Goal: Transaction & Acquisition: Purchase product/service

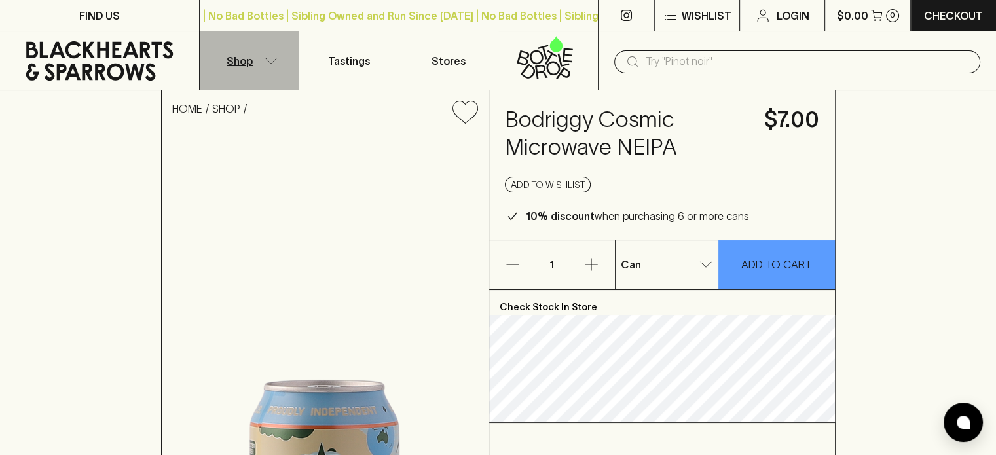
click at [263, 58] on button "Shop" at bounding box center [250, 60] width 100 height 58
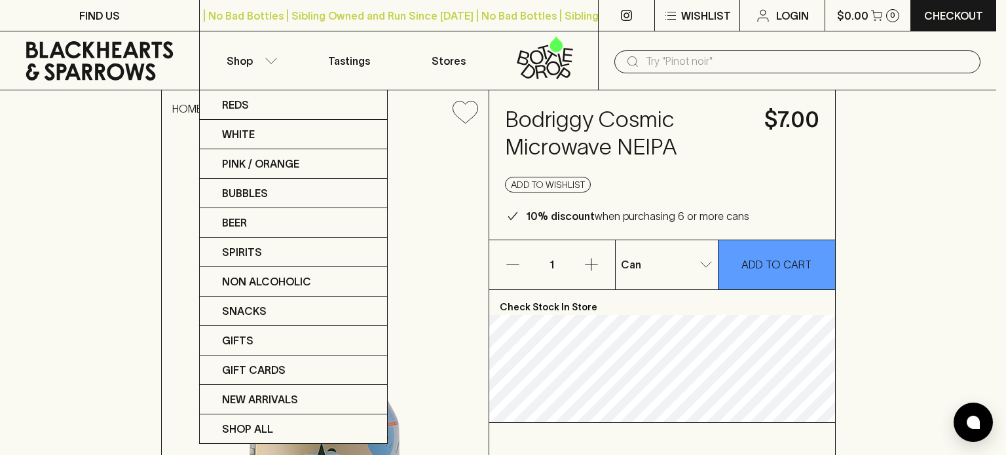
click at [492, 66] on div at bounding box center [503, 227] width 1006 height 455
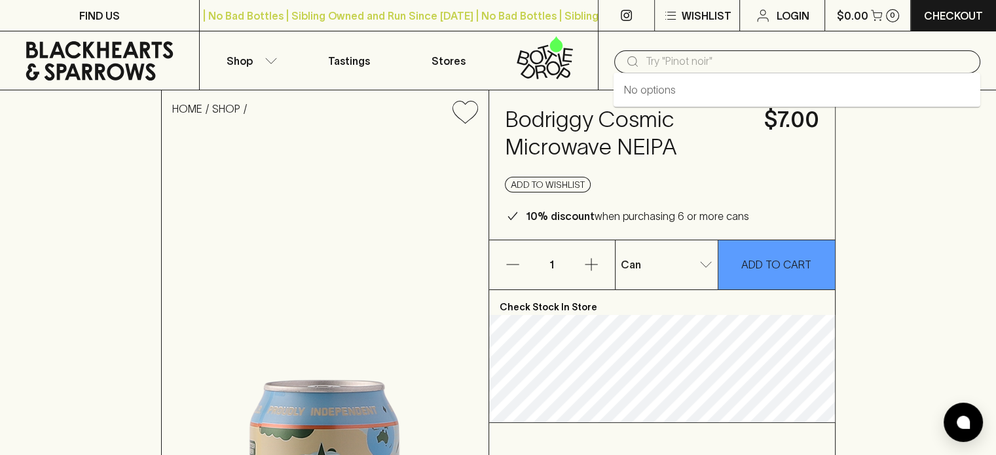
click at [492, 66] on input "text" at bounding box center [807, 61] width 324 height 21
type input "COSMIC"
